Goal: Check status: Check status

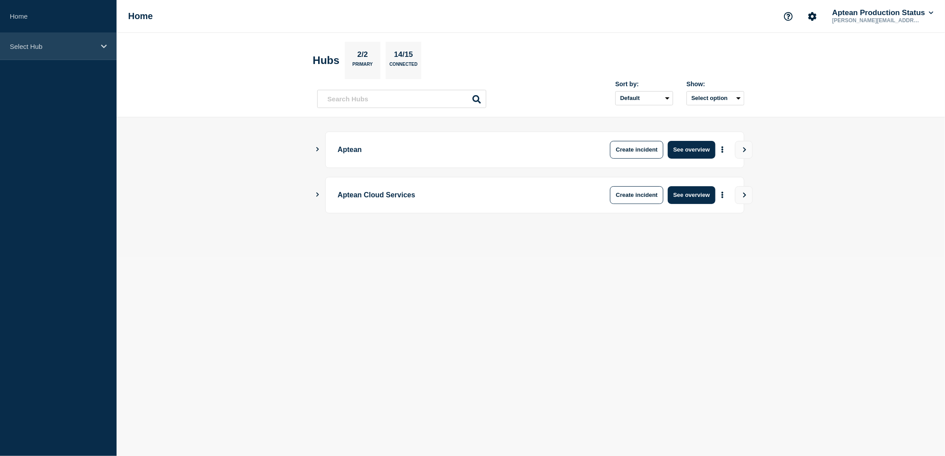
click at [83, 39] on div "Select Hub" at bounding box center [58, 46] width 117 height 27
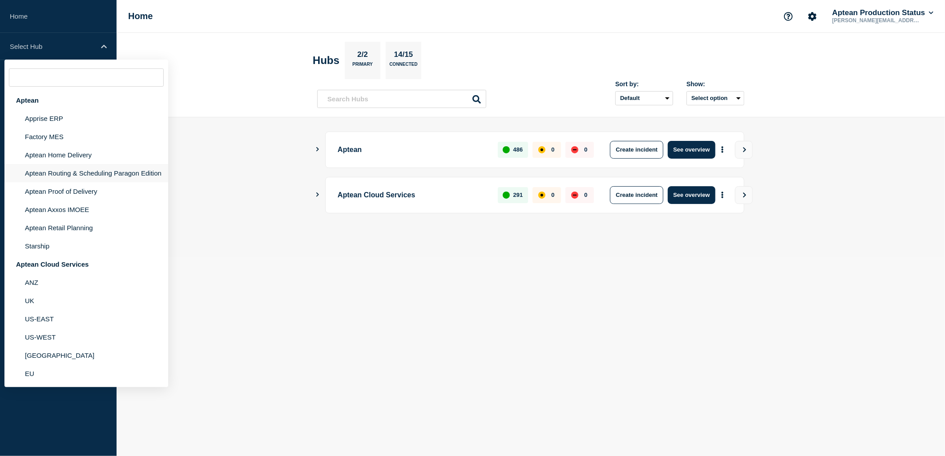
click at [94, 164] on li "Aptean Routing & Scheduling Paragon Edition" at bounding box center [86, 173] width 164 height 18
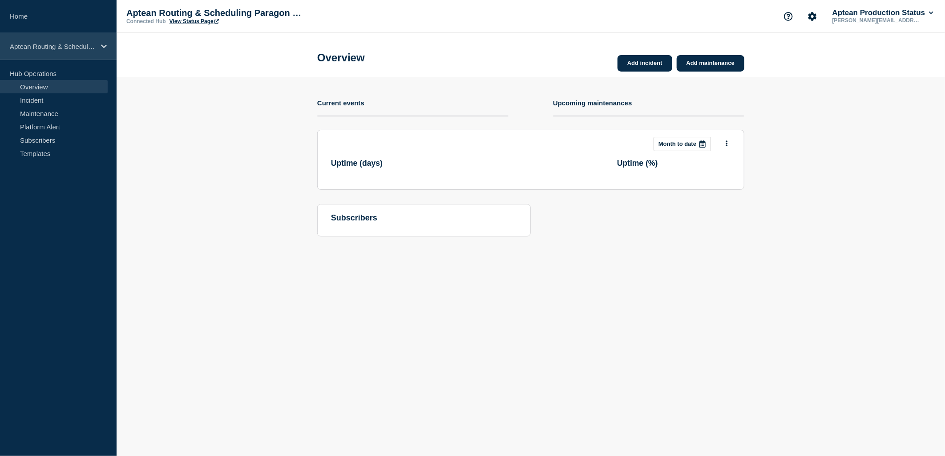
click at [81, 46] on p "Aptean Routing & Scheduling Paragon Edition" at bounding box center [52, 47] width 85 height 8
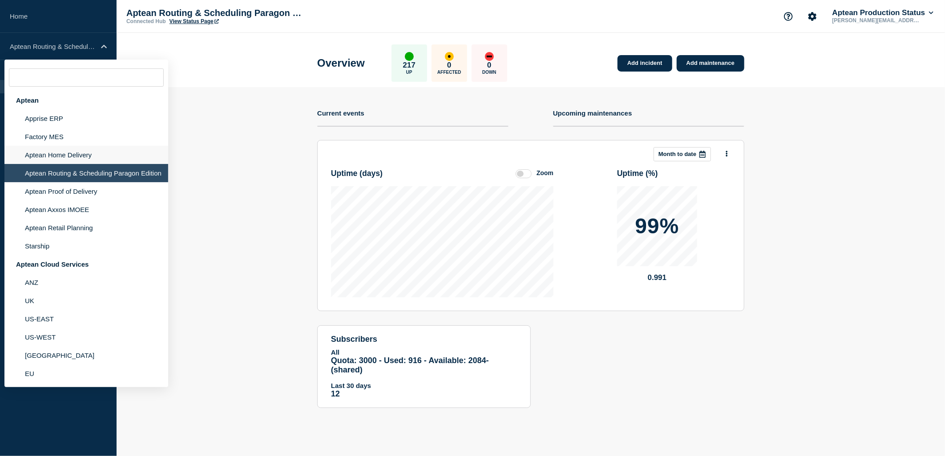
click at [104, 150] on li "Aptean Home Delivery" at bounding box center [86, 155] width 164 height 18
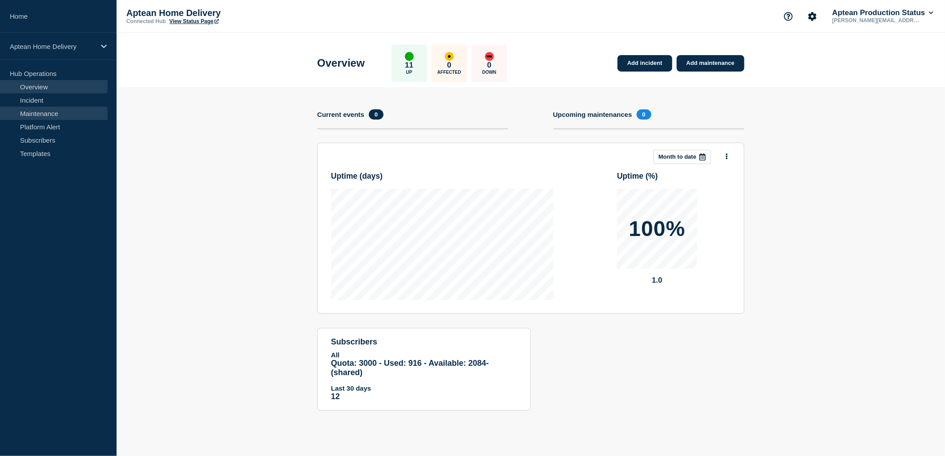
click at [67, 110] on link "Maintenance" at bounding box center [54, 113] width 108 height 13
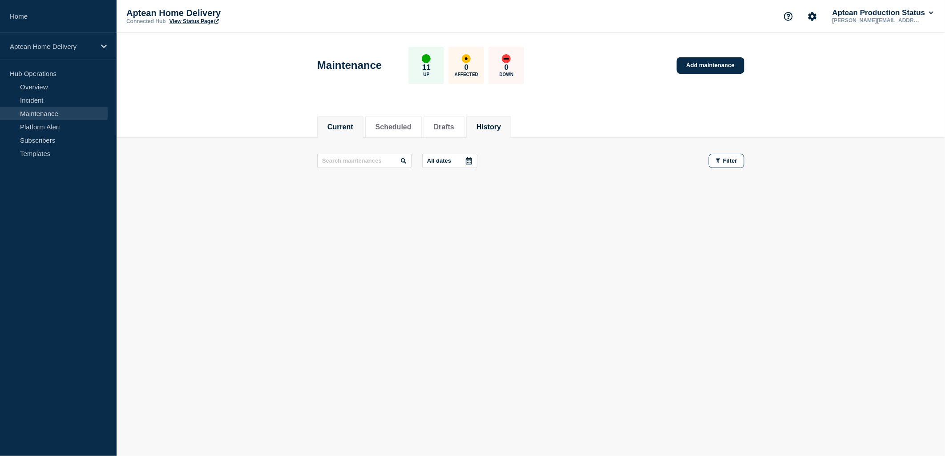
click at [499, 129] on button "History" at bounding box center [488, 127] width 24 height 8
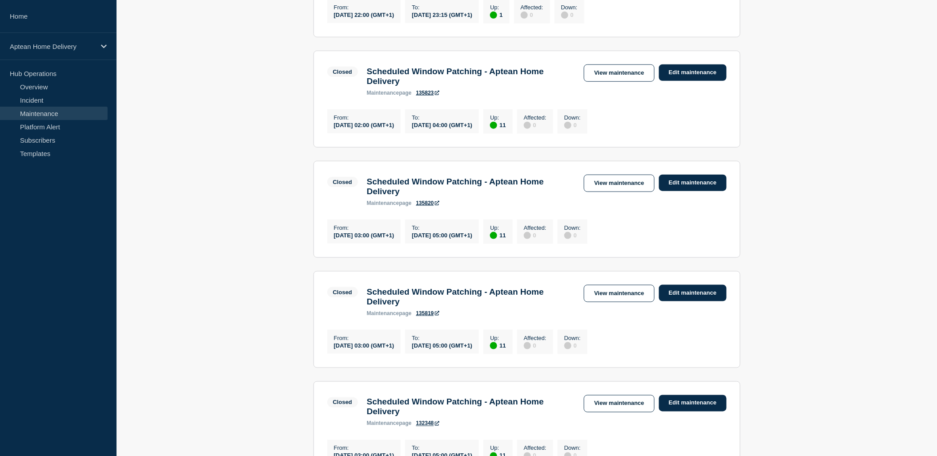
scroll to position [296, 0]
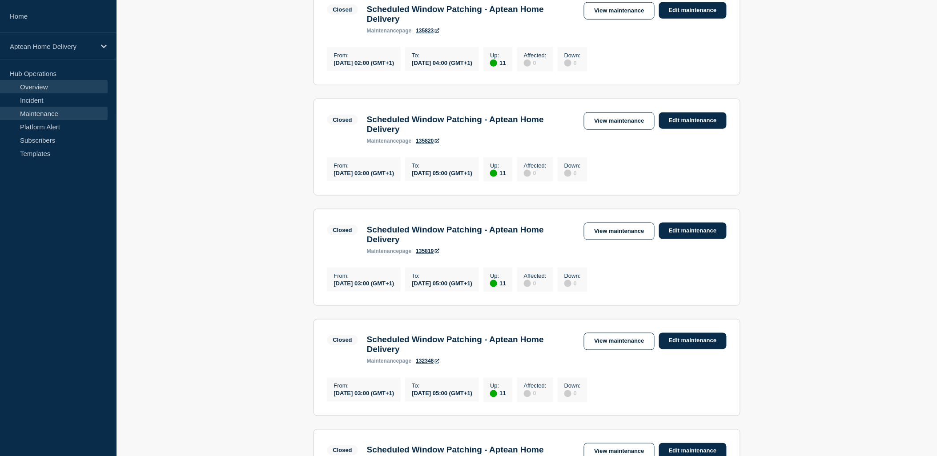
click at [83, 92] on link "Overview" at bounding box center [54, 86] width 108 height 13
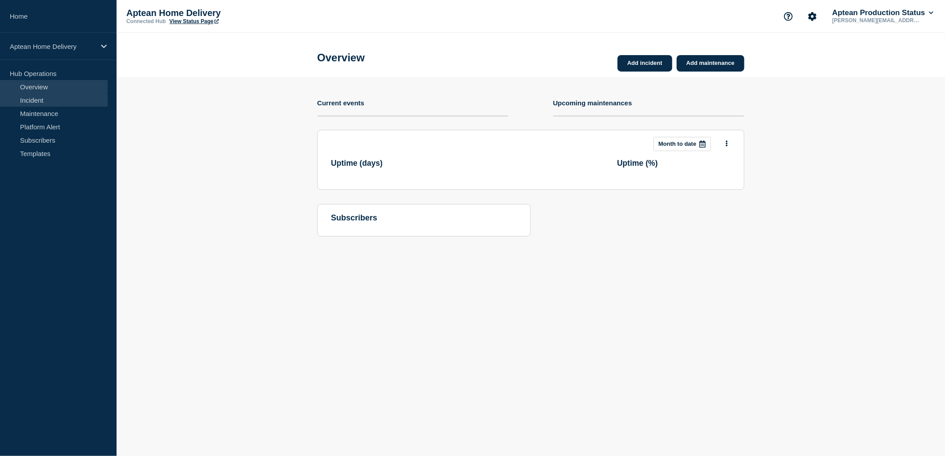
click at [83, 99] on link "Incident" at bounding box center [54, 99] width 108 height 13
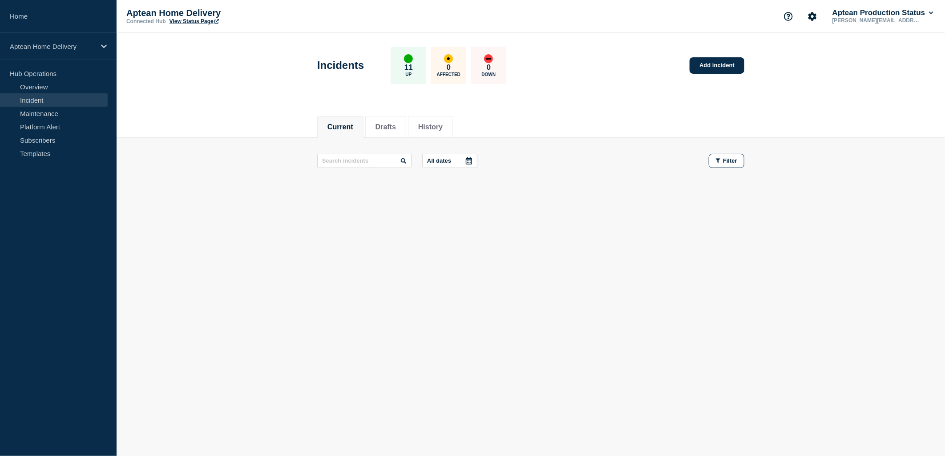
click at [565, 364] on body "Home Aptean Home Delivery Hub Operations Overview Incident Maintenance Platform…" at bounding box center [472, 228] width 945 height 456
click at [439, 134] on li "History" at bounding box center [430, 127] width 45 height 22
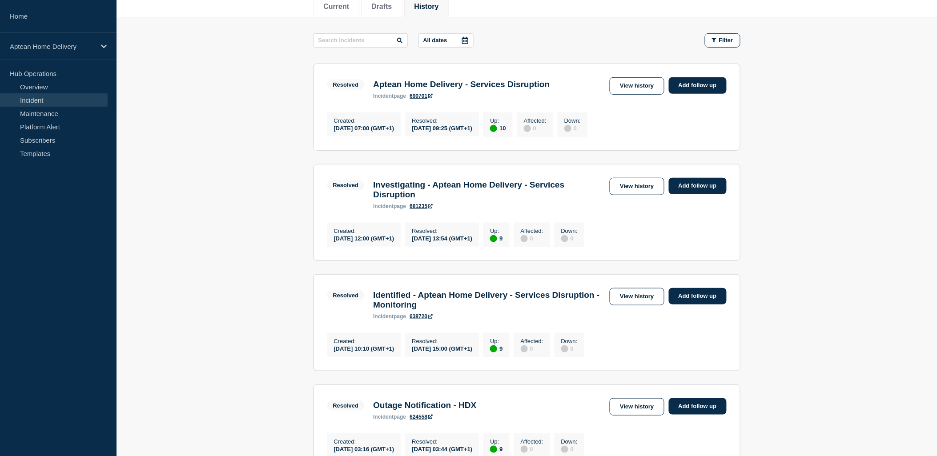
scroll to position [49, 0]
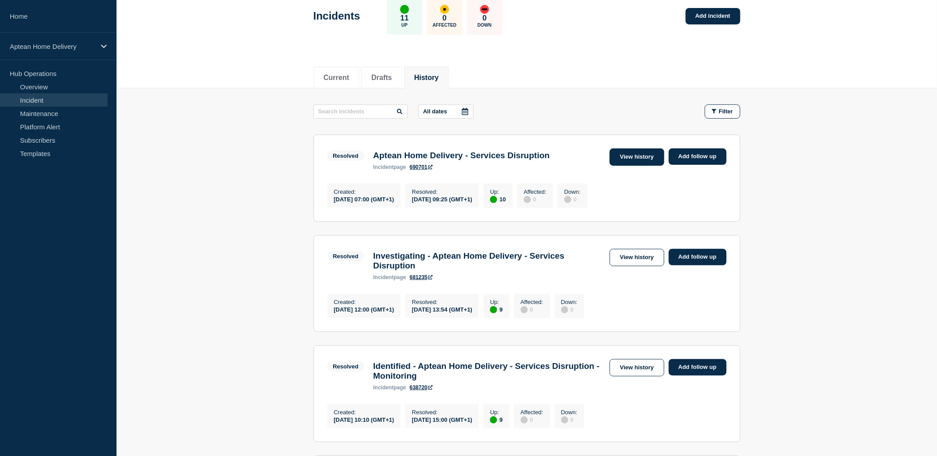
click at [639, 158] on link "View history" at bounding box center [637, 157] width 54 height 17
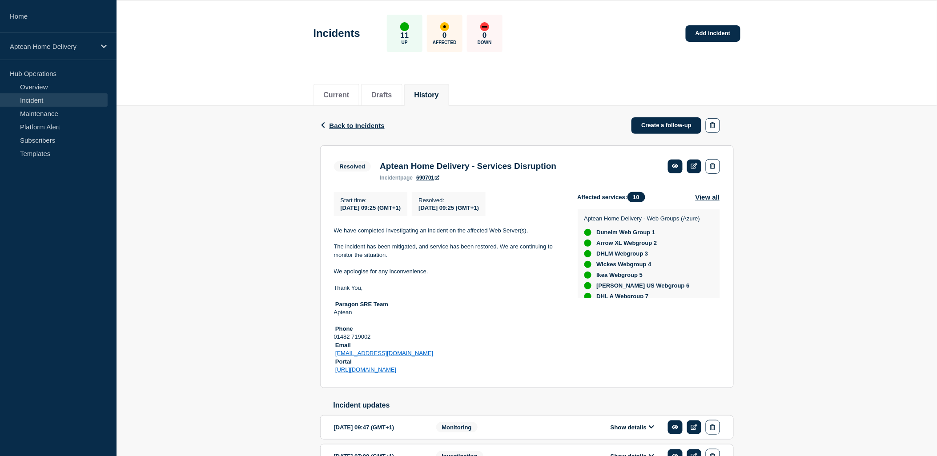
scroll to position [49, 0]
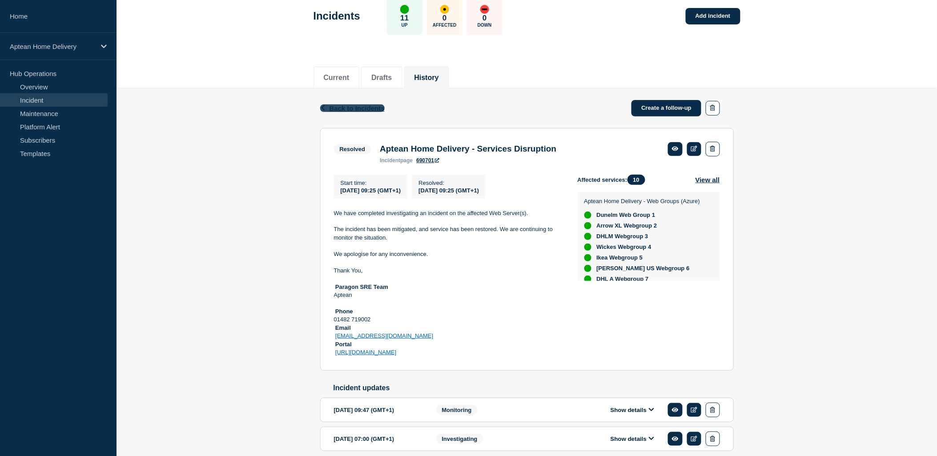
click at [323, 109] on icon "button" at bounding box center [323, 108] width 4 height 6
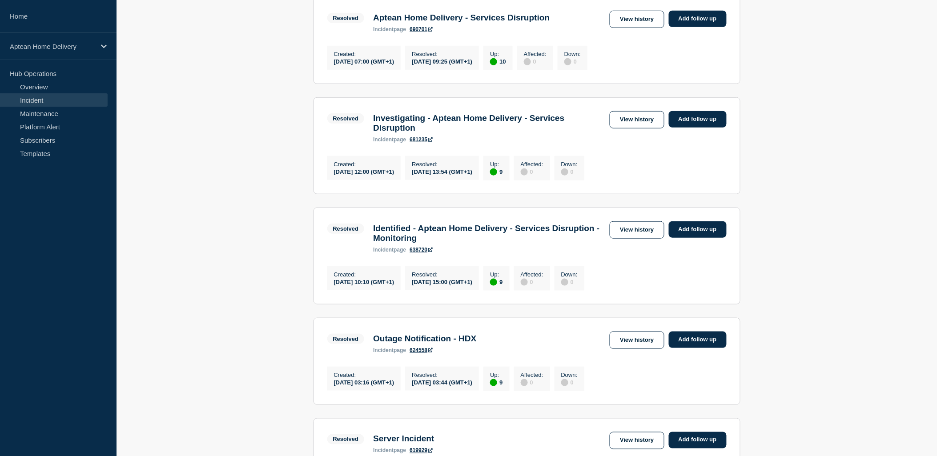
scroll to position [197, 0]
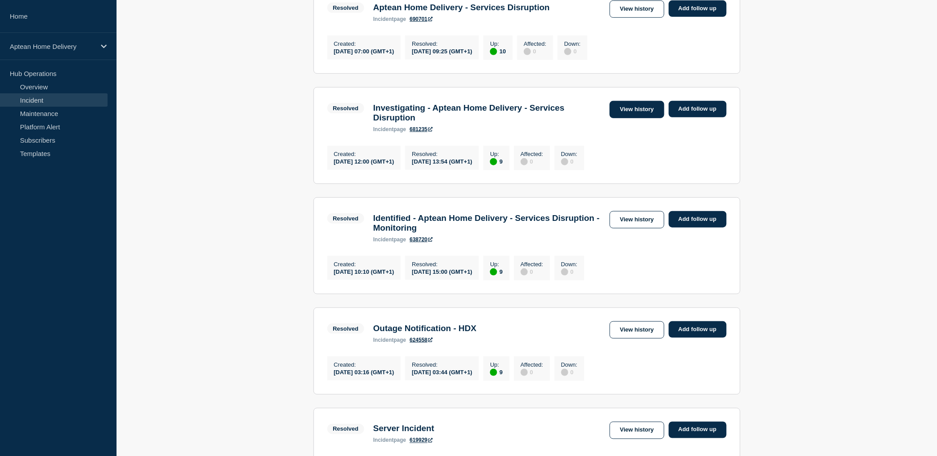
click at [636, 112] on link "View history" at bounding box center [637, 109] width 54 height 17
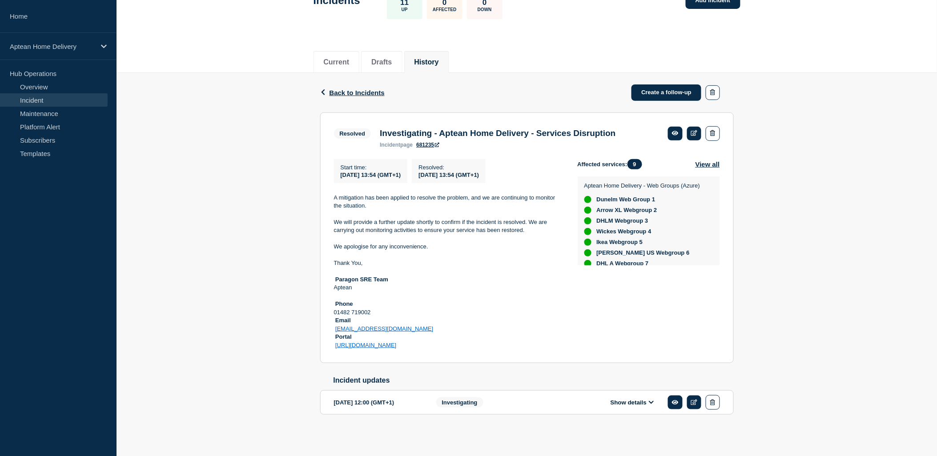
scroll to position [69, 0]
click at [323, 89] on icon "button" at bounding box center [323, 92] width 4 height 6
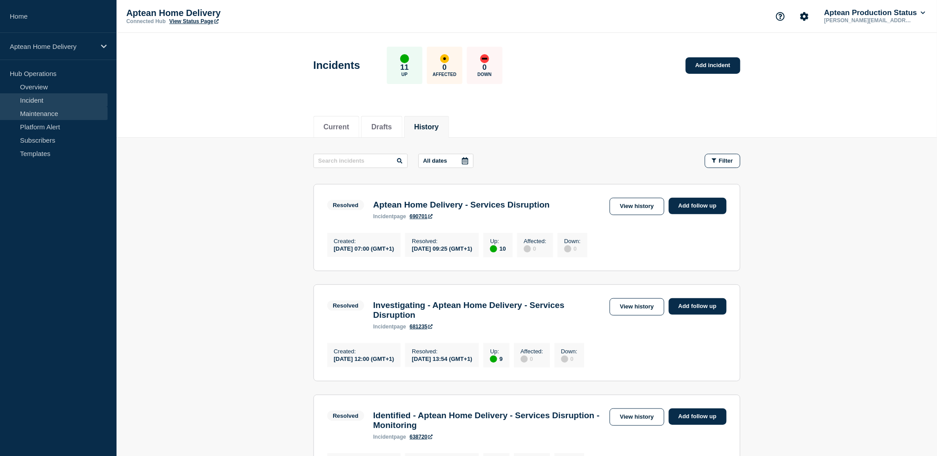
click at [60, 114] on link "Maintenance" at bounding box center [54, 113] width 108 height 13
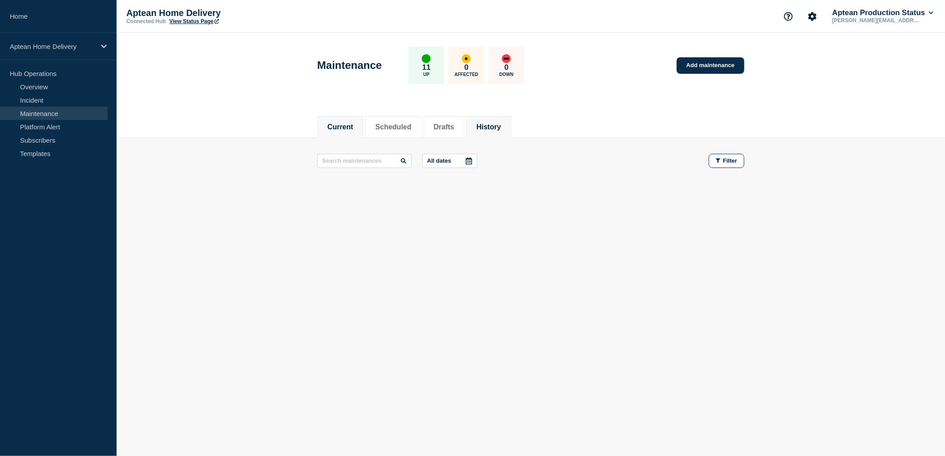
click at [501, 125] on button "History" at bounding box center [488, 127] width 24 height 8
